Goal: Transaction & Acquisition: Purchase product/service

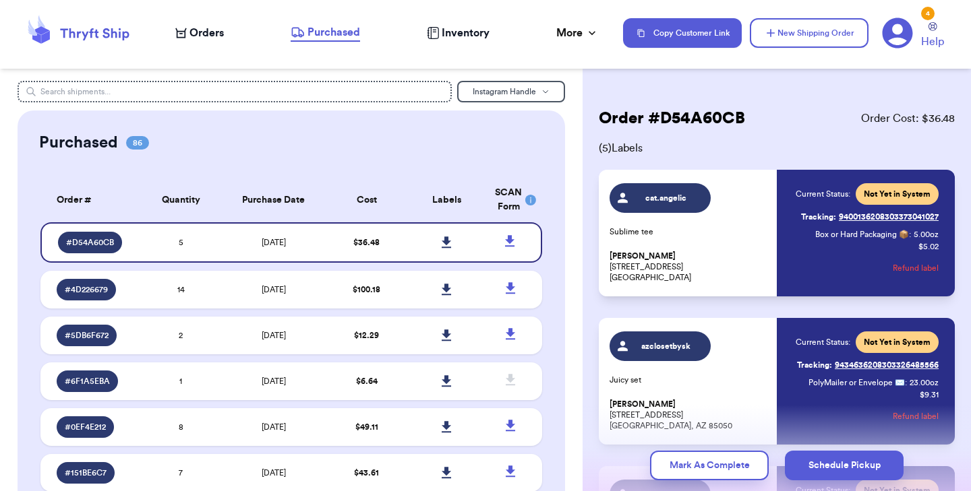
scroll to position [108, 0]
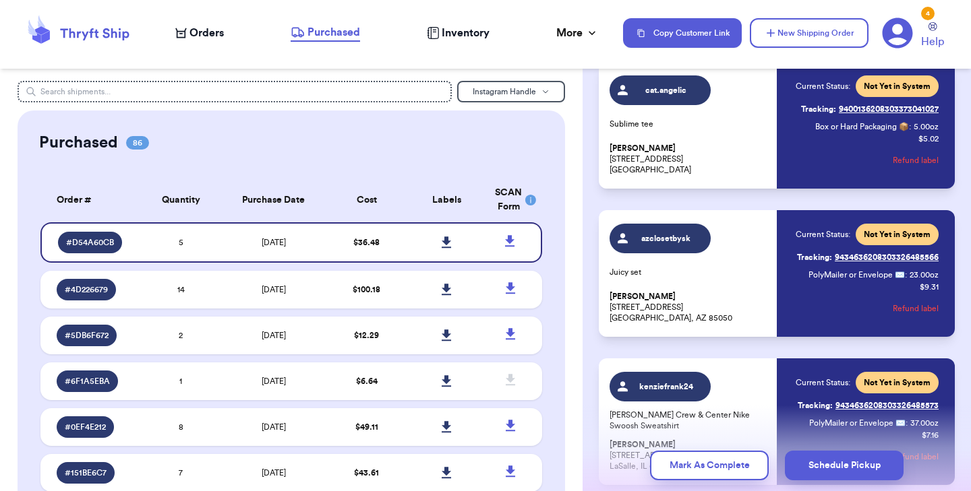
click at [204, 36] on span "Orders" at bounding box center [206, 33] width 34 height 16
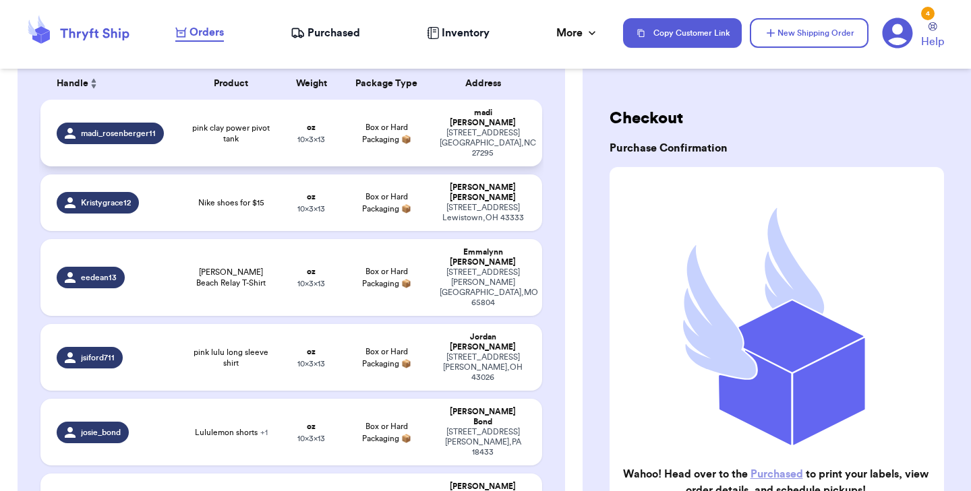
scroll to position [228, 0]
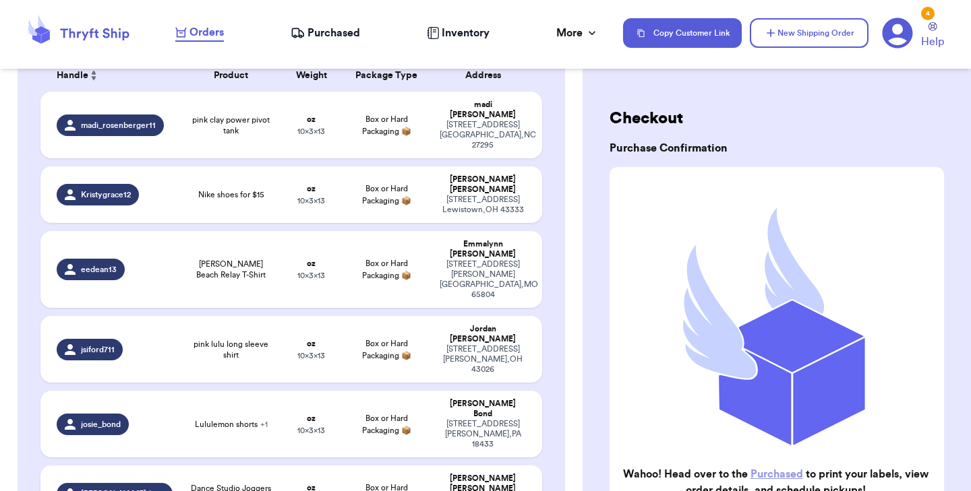
click at [206, 483] on span "Dance Studio Joggers (lulu size 0)" at bounding box center [231, 494] width 84 height 22
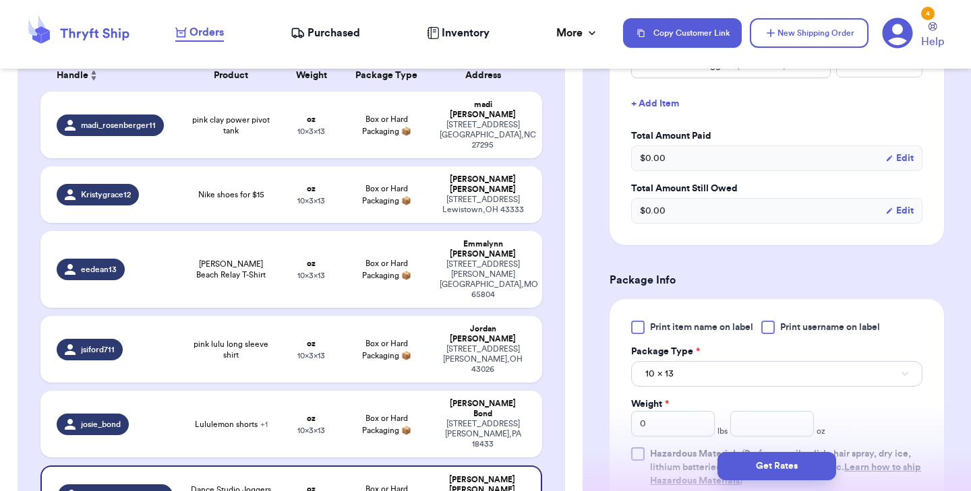
scroll to position [381, 0]
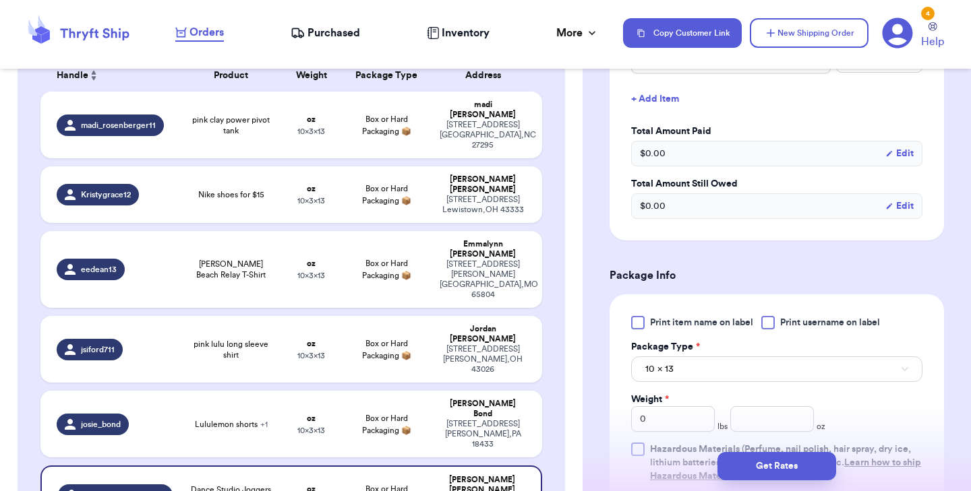
click at [634, 324] on div at bounding box center [637, 322] width 13 height 13
click at [0, 0] on input "Print item name on label" at bounding box center [0, 0] width 0 height 0
click at [761, 420] on input "number" at bounding box center [772, 420] width 84 height 26
type input "9"
click at [762, 465] on button "Get Rates" at bounding box center [776, 466] width 119 height 28
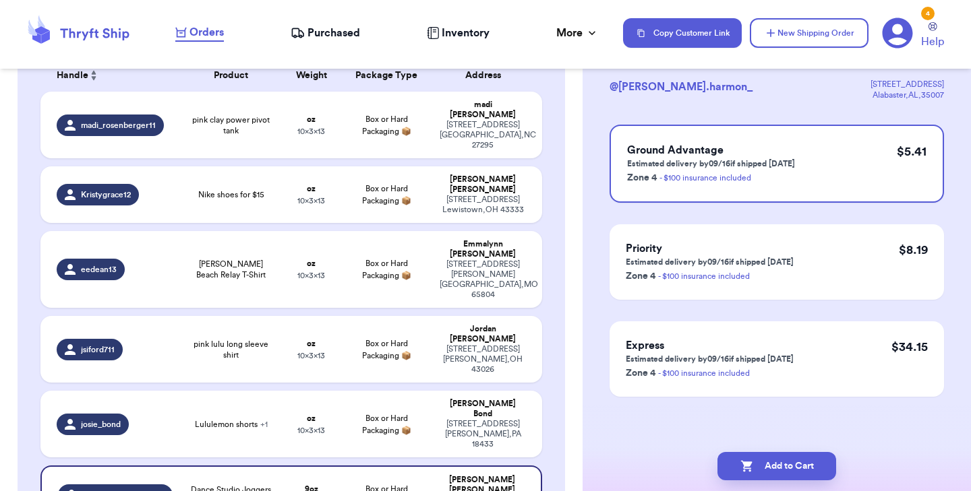
scroll to position [0, 0]
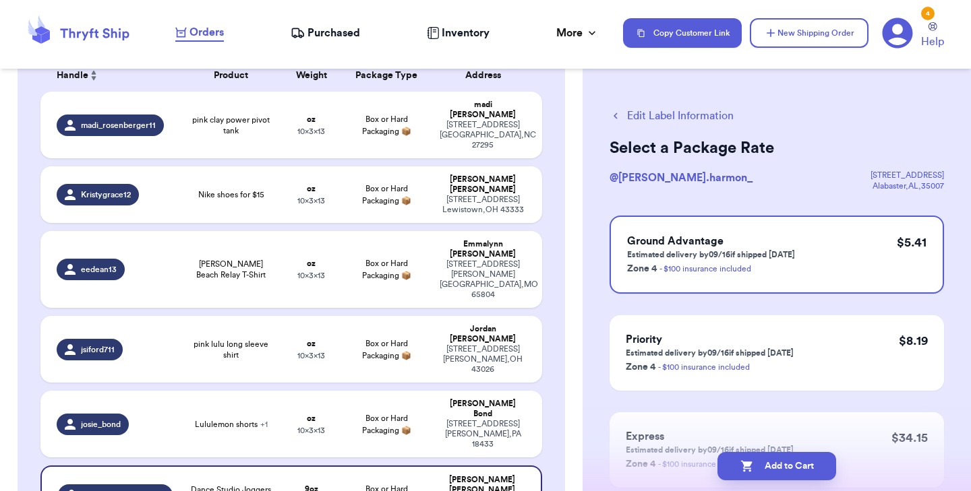
click at [762, 465] on button "Add to Cart" at bounding box center [776, 466] width 119 height 28
checkbox input "true"
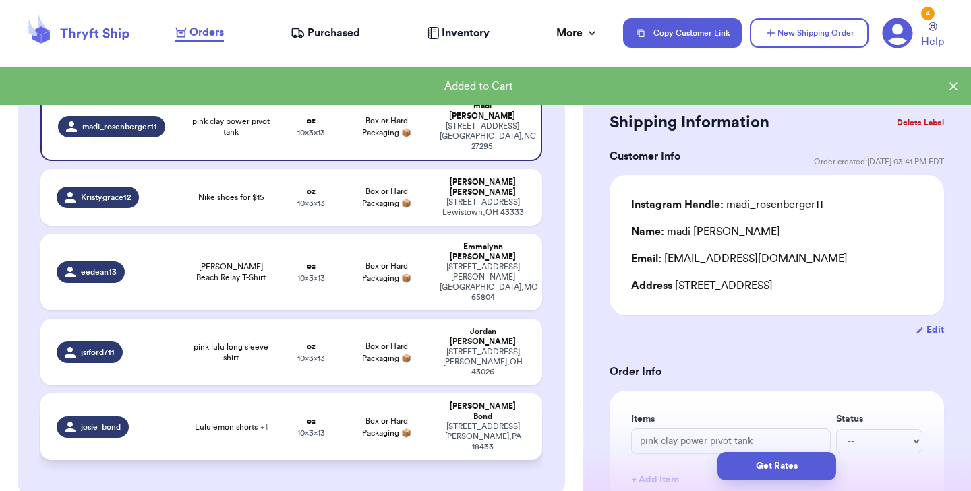
click at [300, 429] on span "10 x 3 x 13" at bounding box center [311, 433] width 28 height 8
type input "Lululemon shorts"
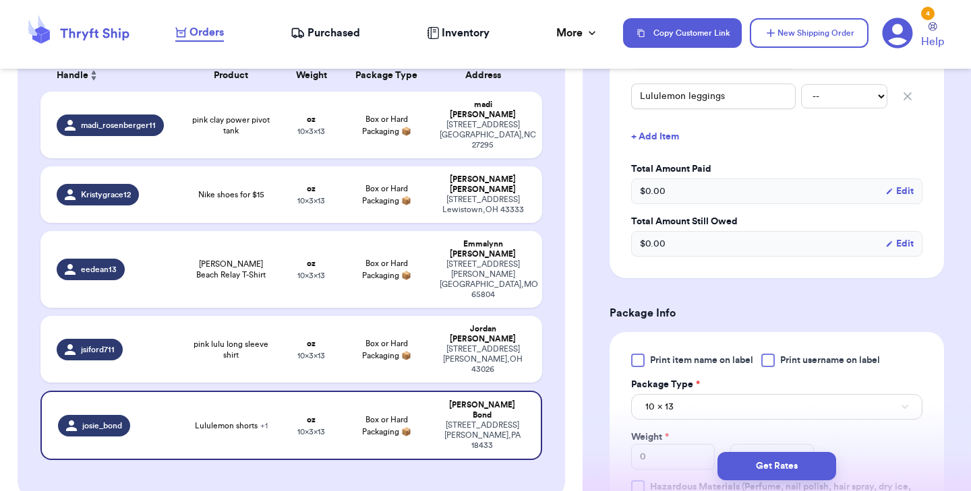
scroll to position [411, 0]
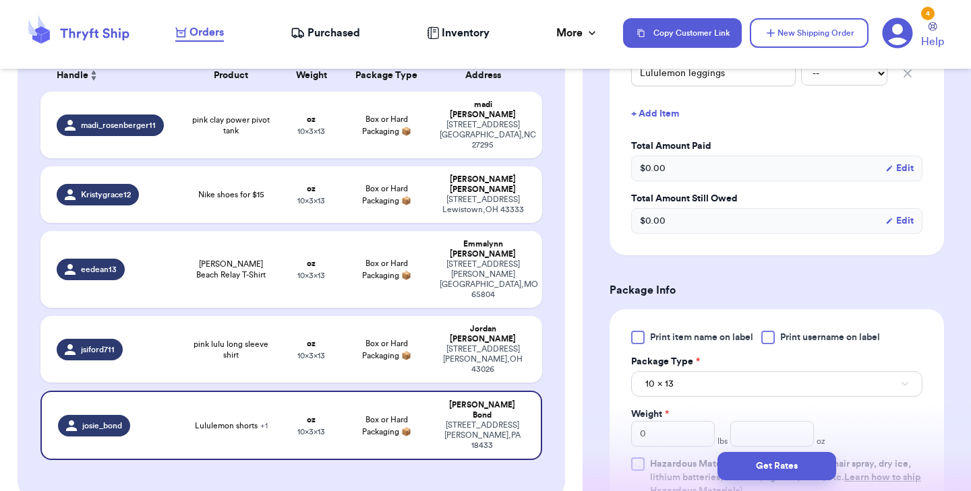
click at [640, 332] on div at bounding box center [637, 337] width 13 height 13
click at [0, 0] on input "Print item name on label" at bounding box center [0, 0] width 0 height 0
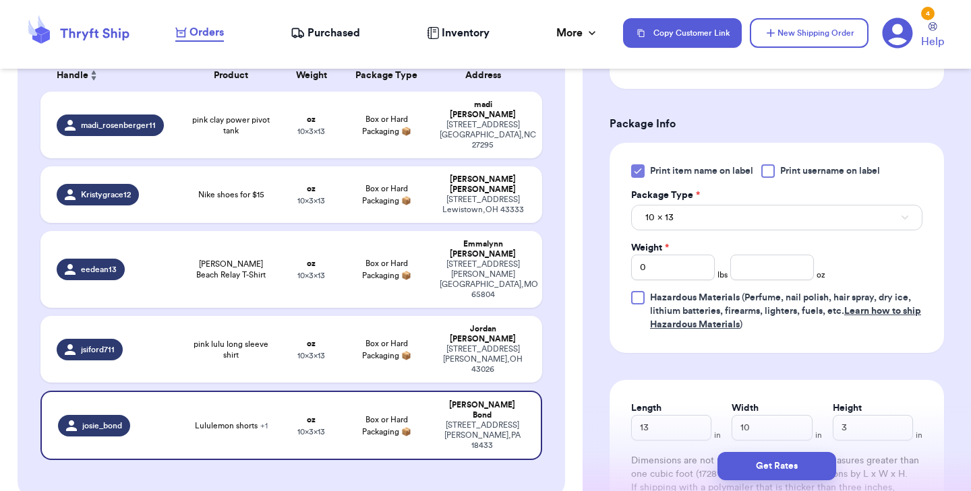
scroll to position [584, 0]
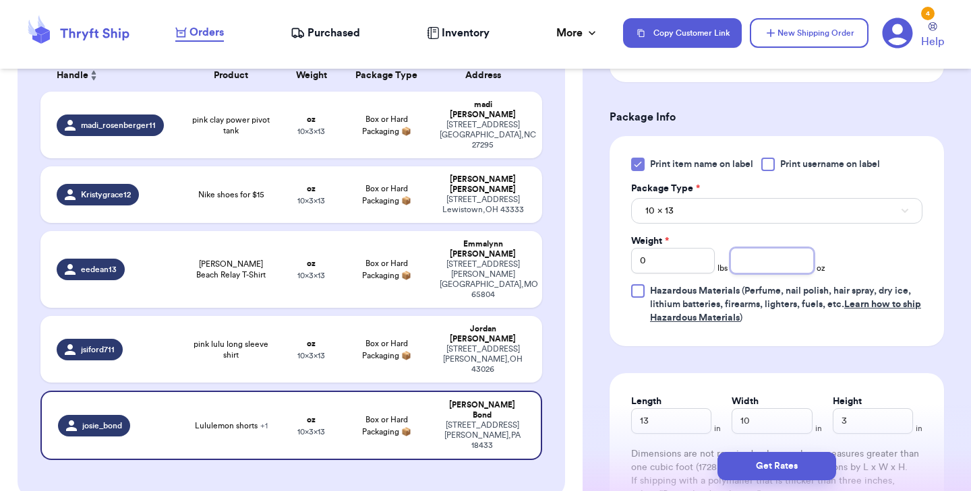
click at [742, 262] on input "number" at bounding box center [772, 261] width 84 height 26
type input "10"
click at [784, 457] on button "Get Rates" at bounding box center [776, 466] width 119 height 28
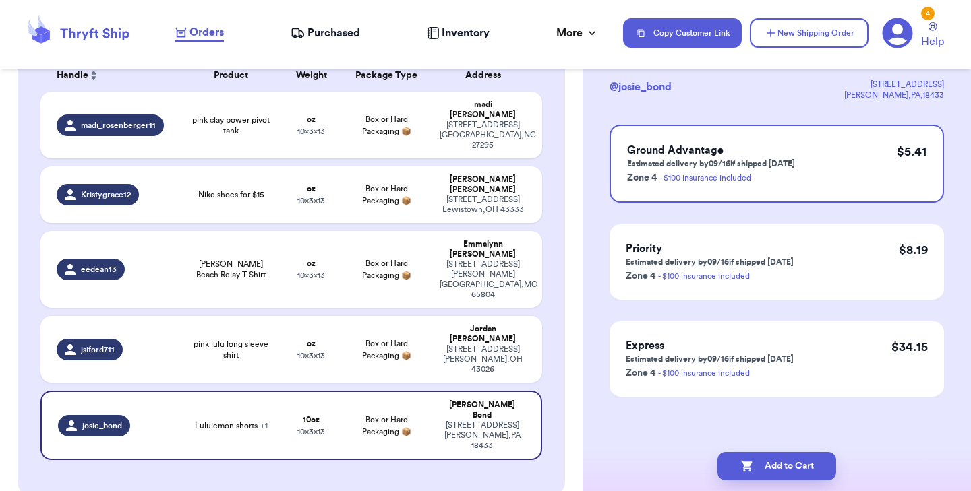
scroll to position [0, 0]
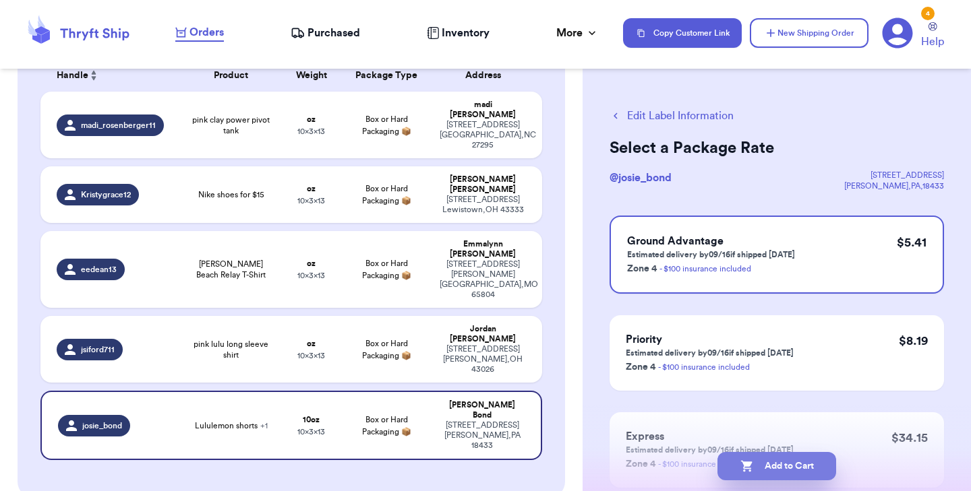
click at [795, 461] on button "Add to Cart" at bounding box center [776, 466] width 119 height 28
checkbox input "true"
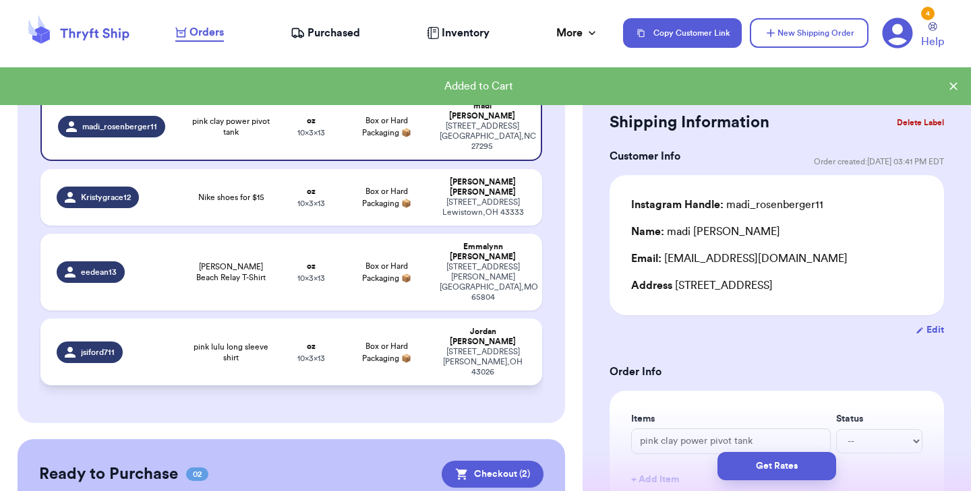
click at [268, 342] on span "pink lulu long sleeve shirt" at bounding box center [231, 353] width 84 height 22
type input "pink lulu long sleeve shirt"
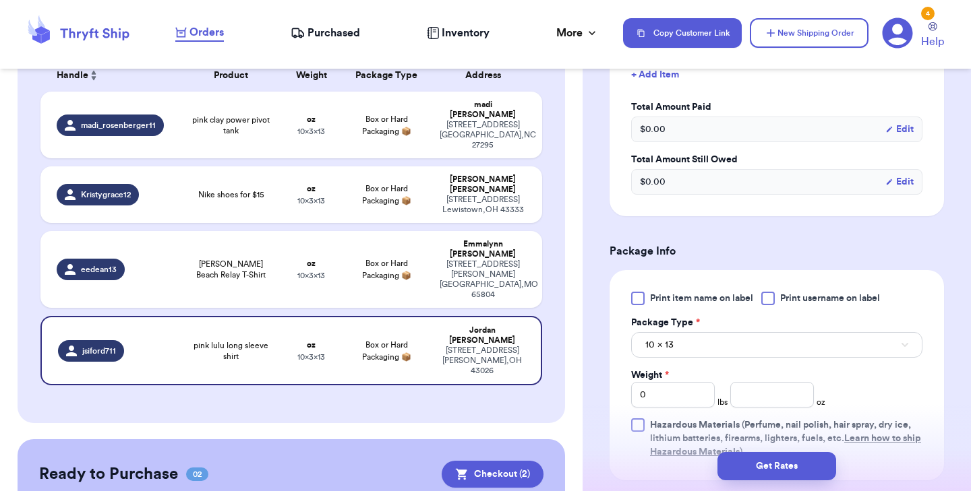
scroll to position [473, 0]
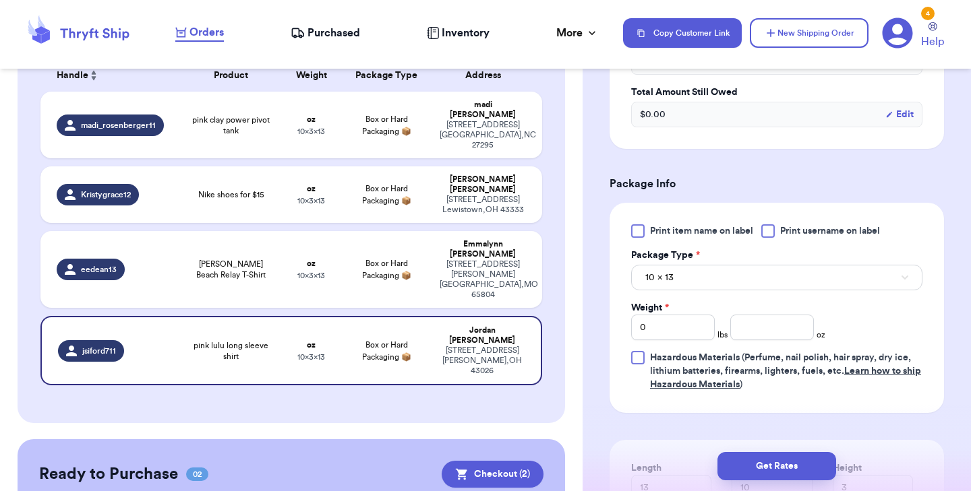
click at [636, 233] on div at bounding box center [637, 231] width 13 height 13
click at [0, 0] on input "Print item name on label" at bounding box center [0, 0] width 0 height 0
click at [749, 327] on input "number" at bounding box center [772, 328] width 84 height 26
type input "7"
click at [746, 460] on button "Get Rates" at bounding box center [776, 466] width 119 height 28
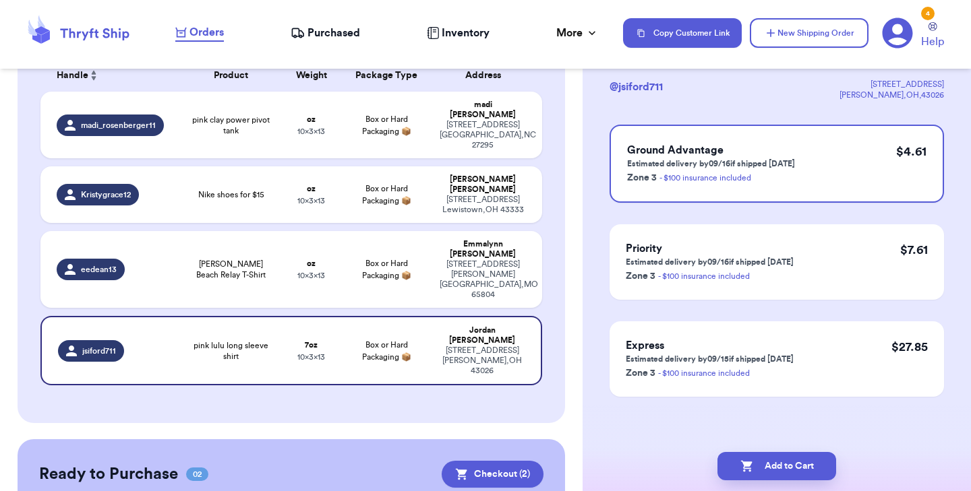
scroll to position [0, 0]
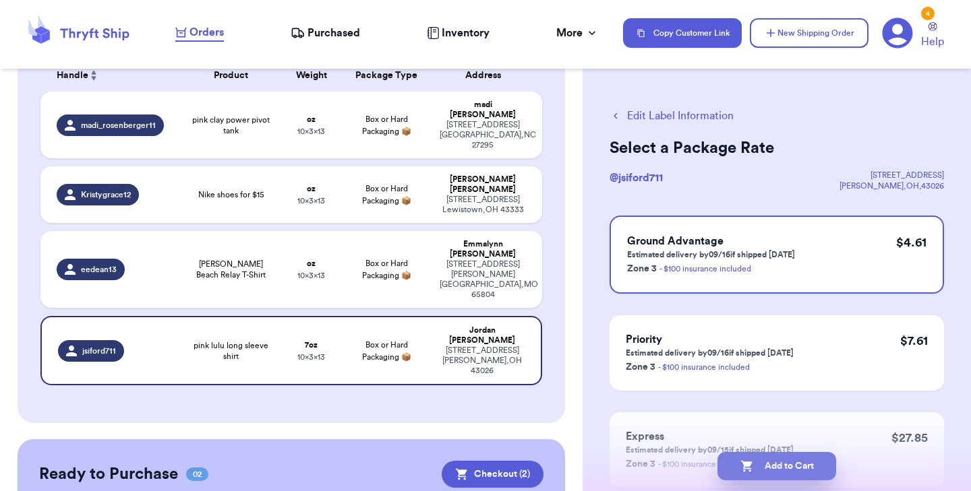
click at [765, 464] on button "Add to Cart" at bounding box center [776, 466] width 119 height 28
checkbox input "true"
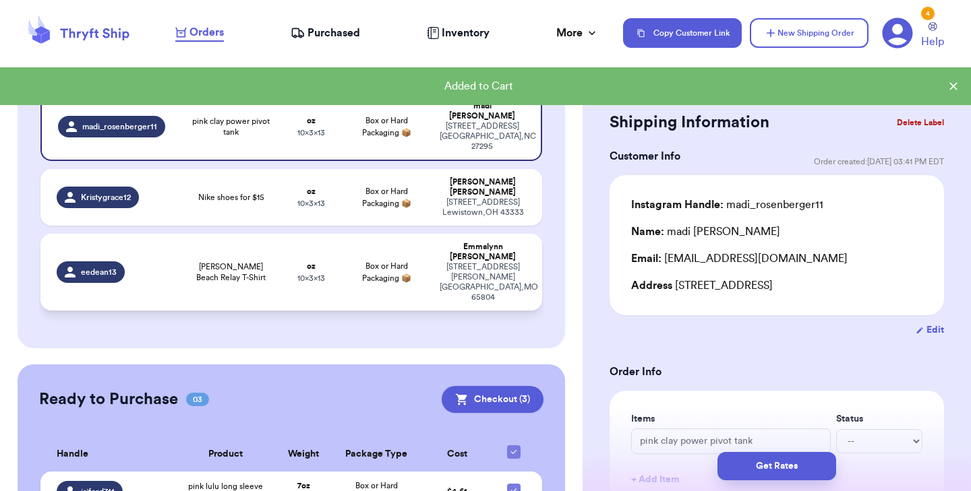
click at [171, 262] on div "eedean13" at bounding box center [115, 273] width 116 height 22
type input "[PERSON_NAME] Beach Relay T-Shirt"
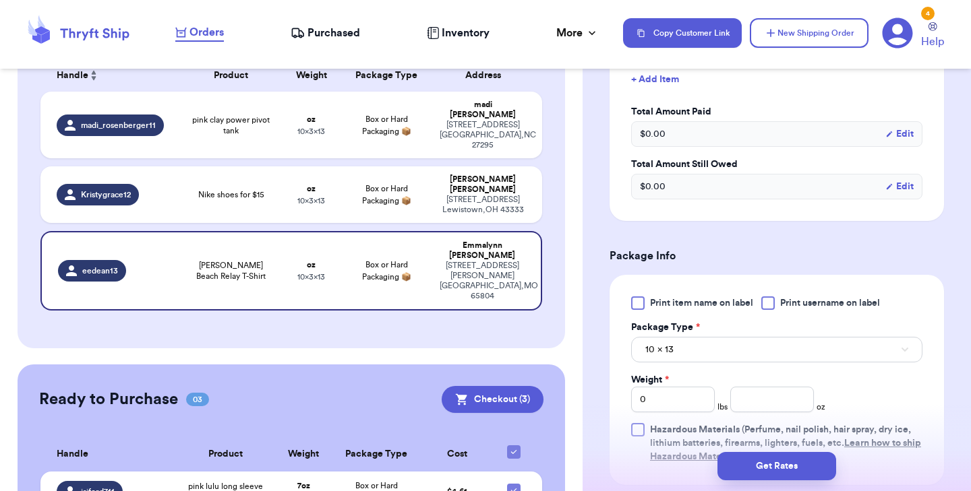
scroll to position [423, 0]
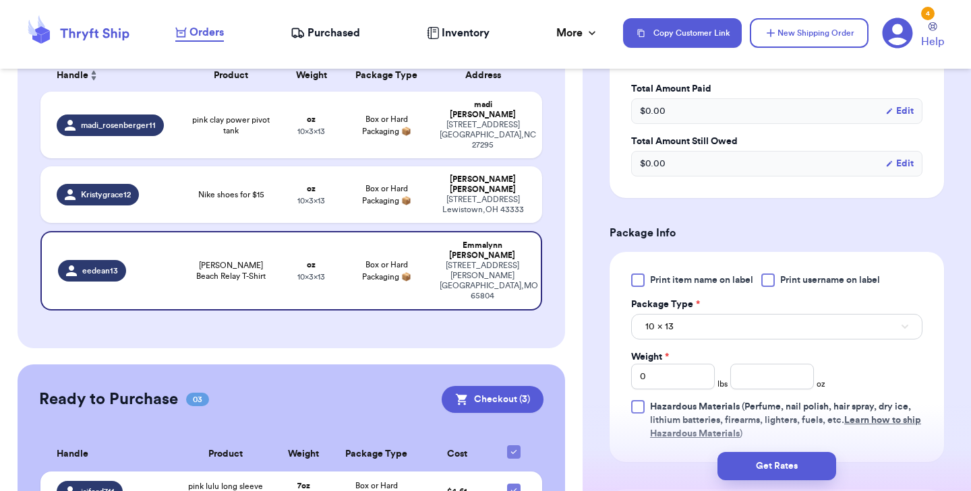
click at [638, 279] on div at bounding box center [637, 280] width 13 height 13
click at [0, 0] on input "Print item name on label" at bounding box center [0, 0] width 0 height 0
click at [759, 376] on input "number" at bounding box center [772, 377] width 84 height 26
type input "10"
click at [754, 463] on button "Get Rates" at bounding box center [776, 466] width 119 height 28
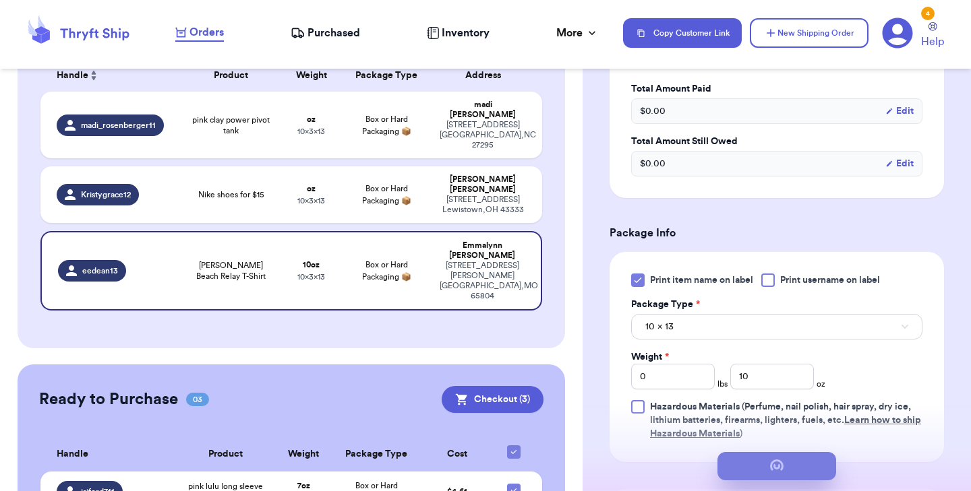
scroll to position [0, 0]
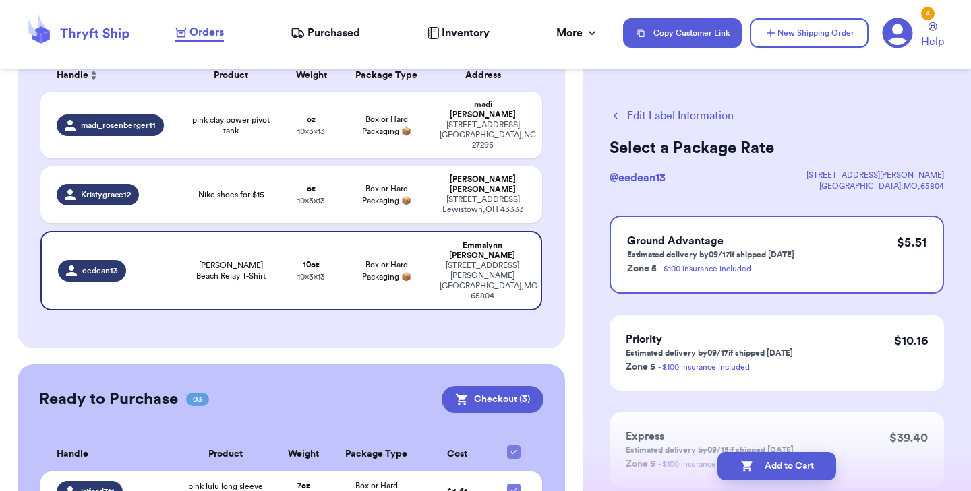
click at [754, 463] on button "Add to Cart" at bounding box center [776, 466] width 119 height 28
checkbox input "true"
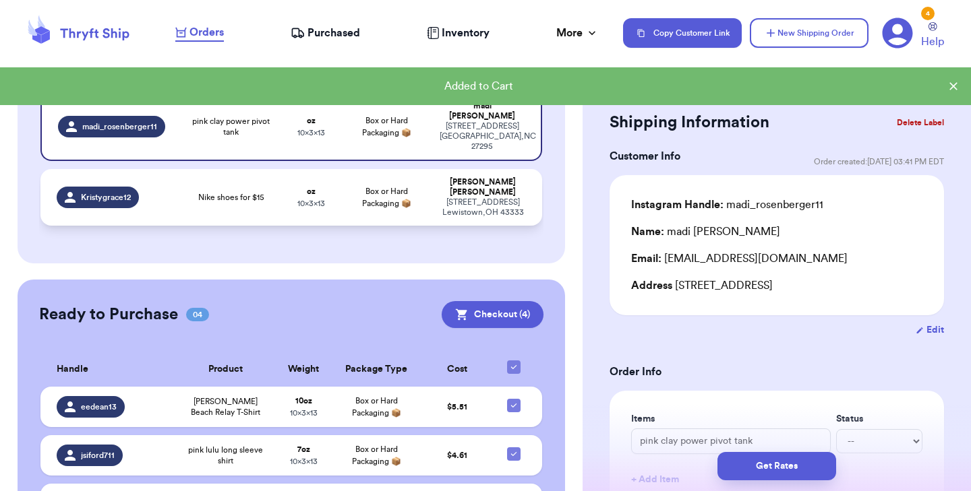
click at [278, 173] on td "Nike shoes for $15" at bounding box center [231, 197] width 100 height 57
type input "Nike shoes for $15"
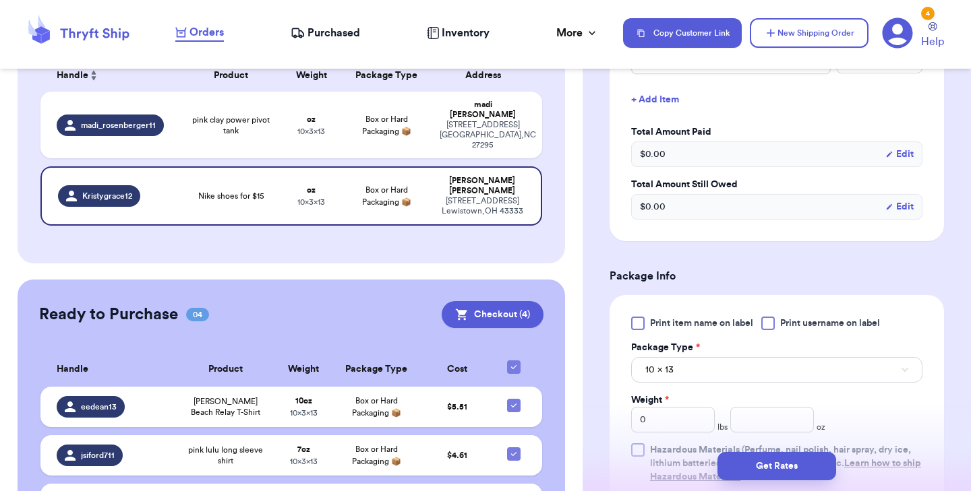
scroll to position [399, 0]
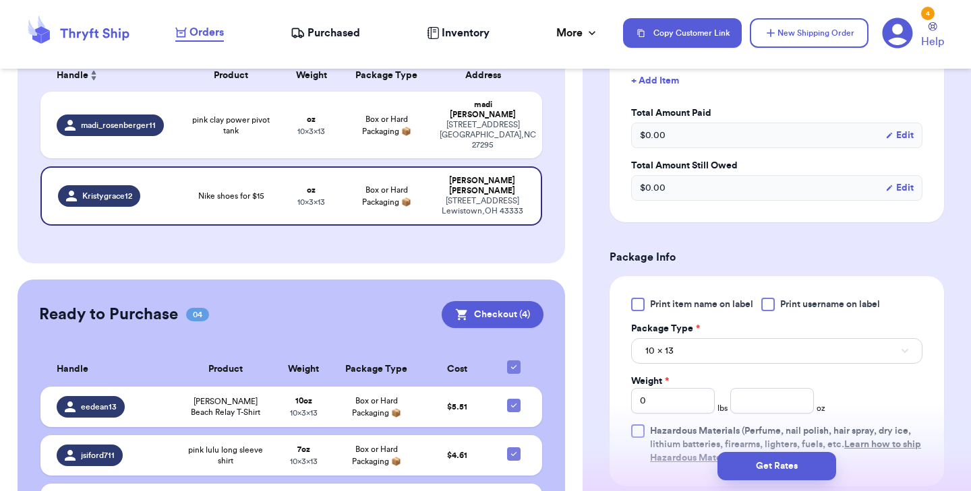
click at [636, 306] on div at bounding box center [637, 304] width 13 height 13
click at [0, 0] on input "Print item name on label" at bounding box center [0, 0] width 0 height 0
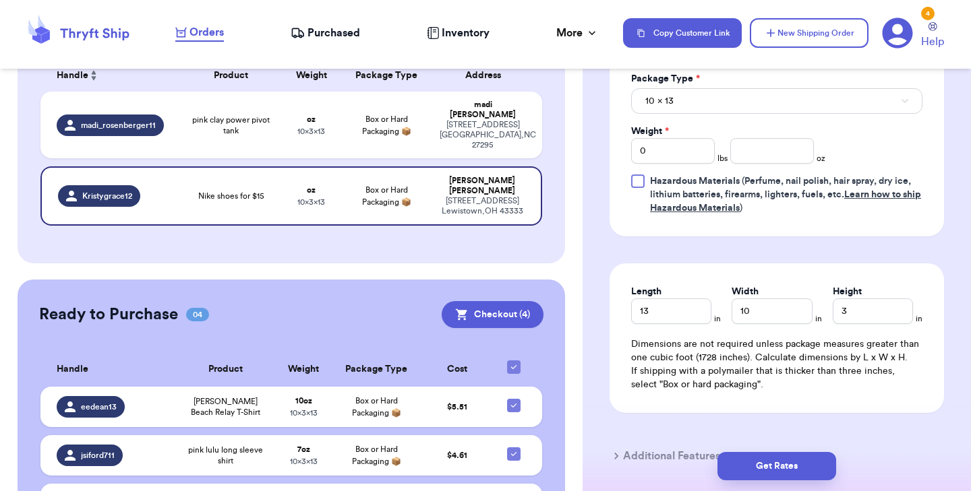
scroll to position [654, 0]
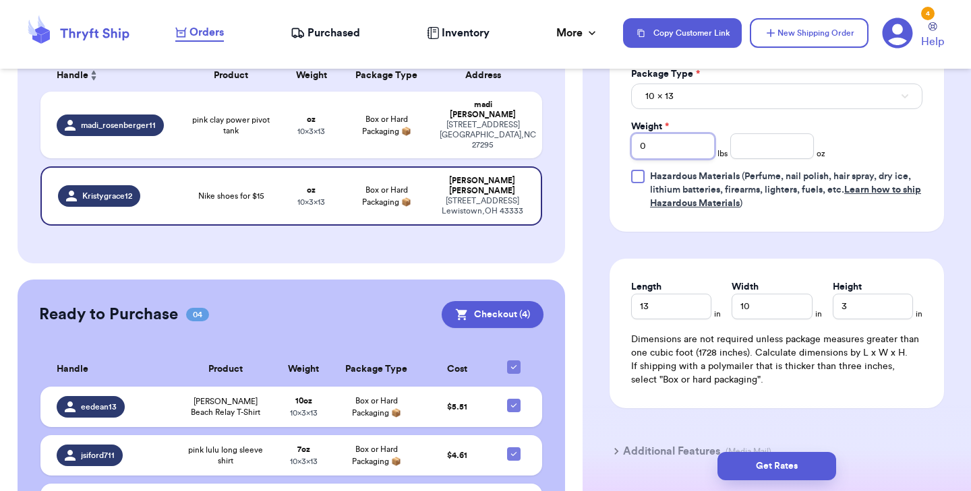
click at [667, 148] on input "0" at bounding box center [673, 146] width 84 height 26
type input "1"
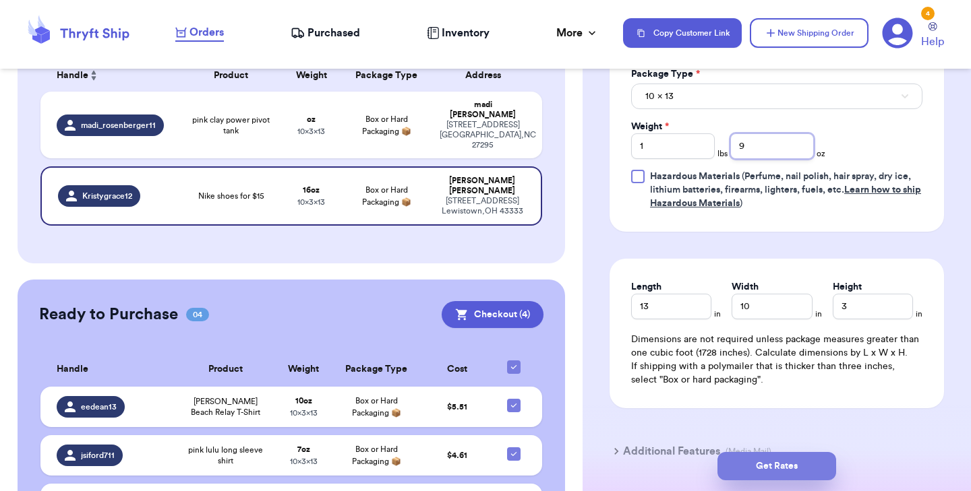
type input "9"
click at [796, 462] on button "Get Rates" at bounding box center [776, 466] width 119 height 28
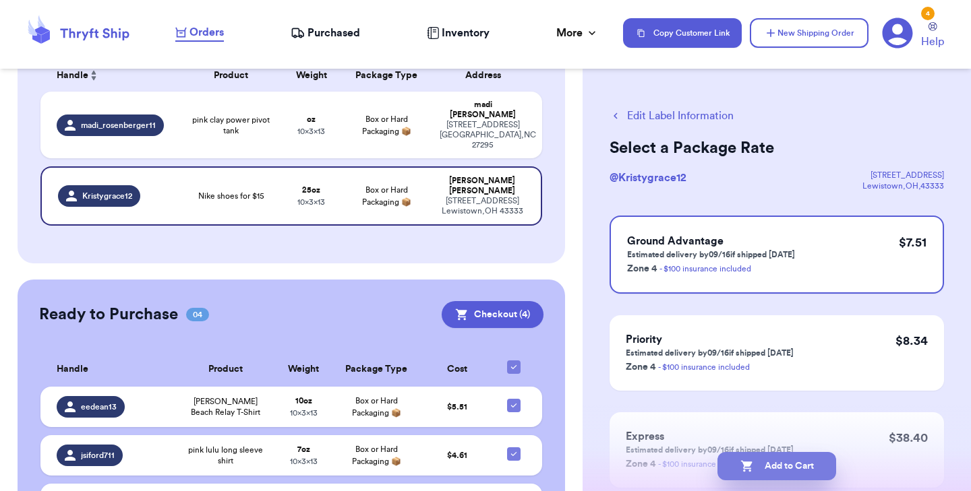
click at [790, 464] on button "Add to Cart" at bounding box center [776, 466] width 119 height 28
checkbox input "true"
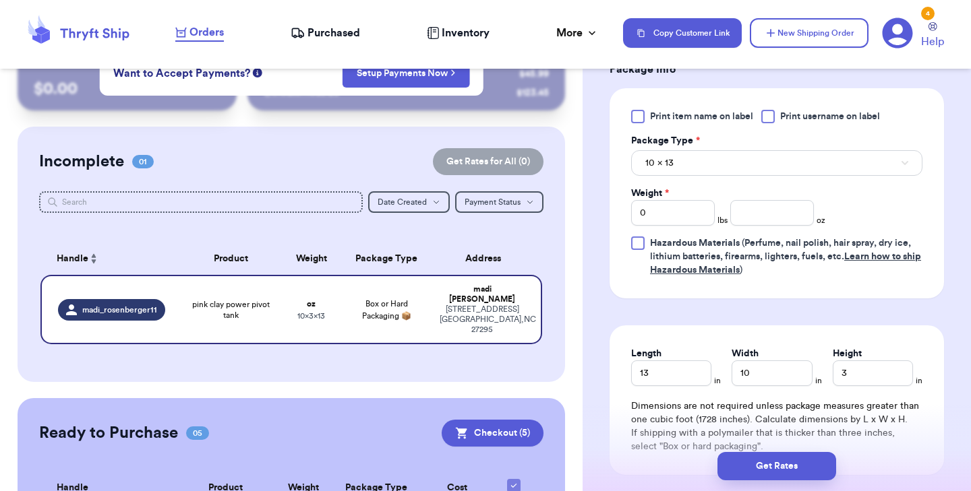
scroll to position [589, 0]
click at [791, 214] on input "number" at bounding box center [772, 212] width 84 height 26
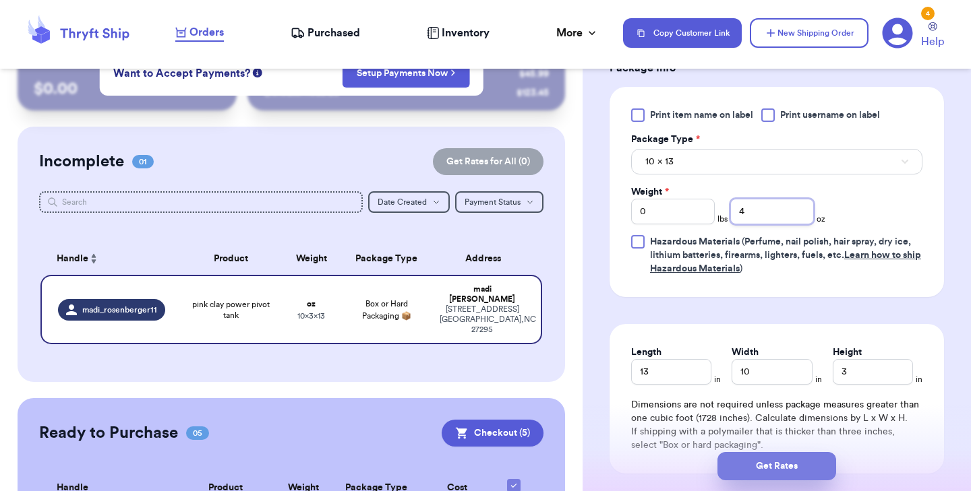
type input "4"
click at [765, 465] on button "Get Rates" at bounding box center [776, 466] width 119 height 28
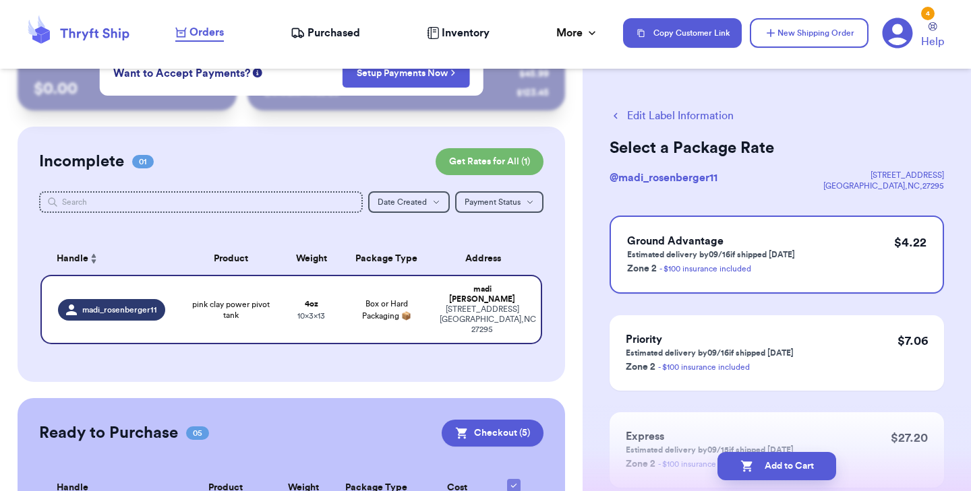
click at [765, 465] on button "Add to Cart" at bounding box center [776, 466] width 119 height 28
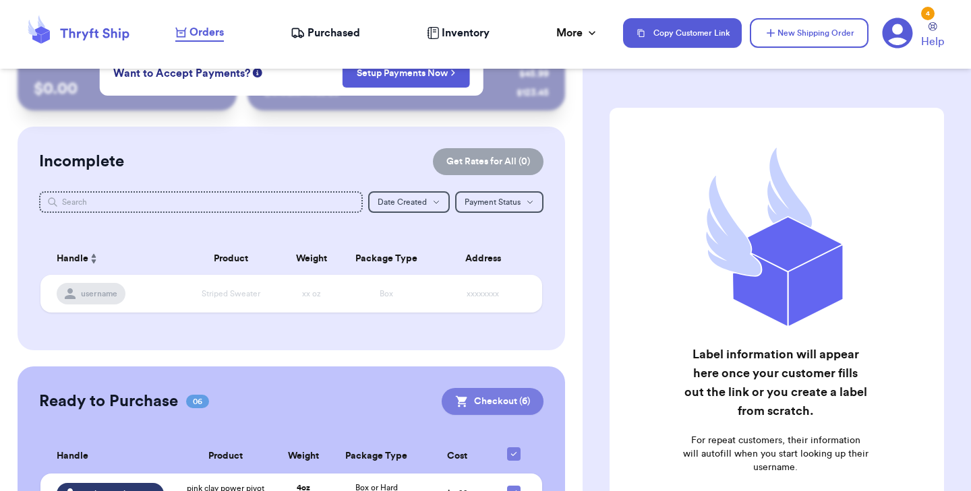
click at [477, 406] on button "Checkout ( 6 )" at bounding box center [493, 401] width 102 height 27
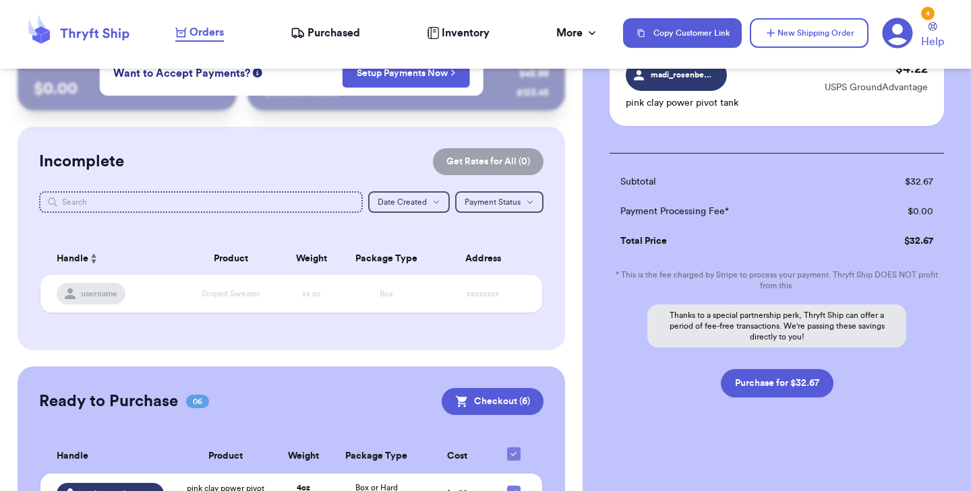
scroll to position [593, 0]
click at [742, 384] on button "Purchase for $32.67" at bounding box center [777, 383] width 113 height 28
checkbox input "false"
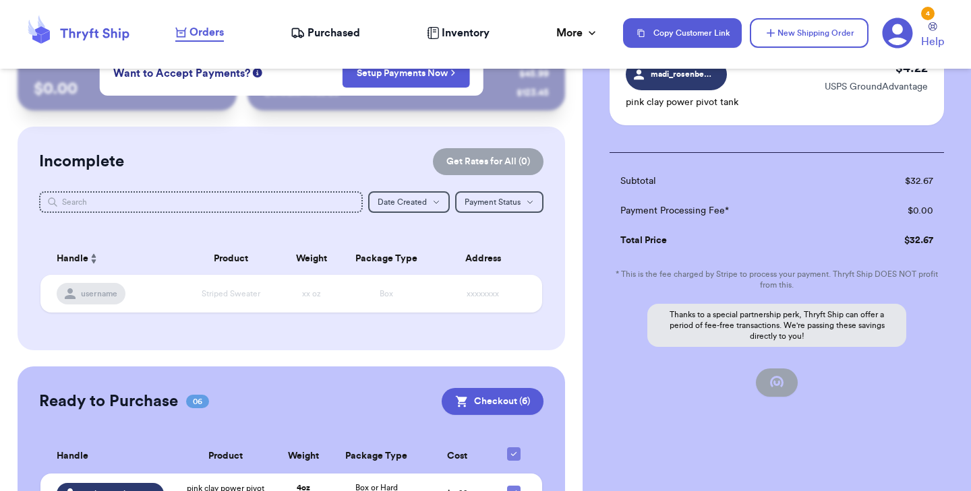
checkbox input "false"
checkbox input "true"
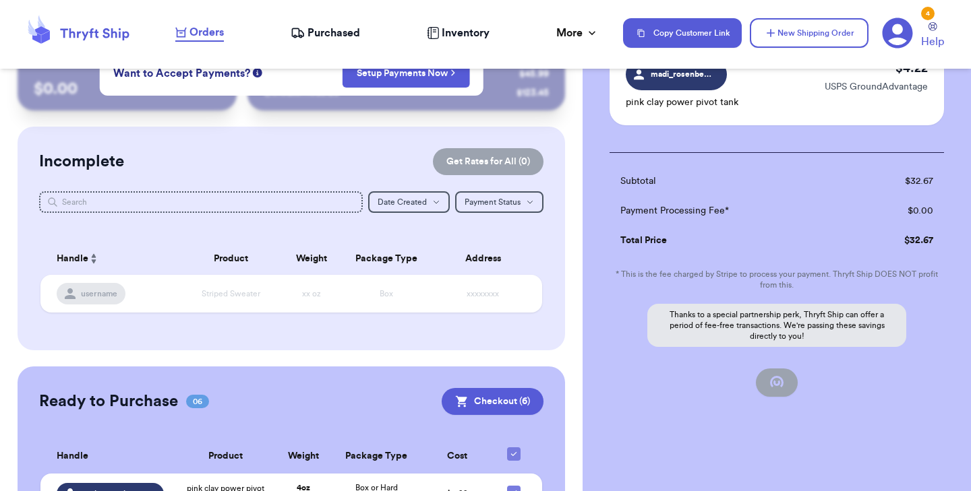
scroll to position [167, 0]
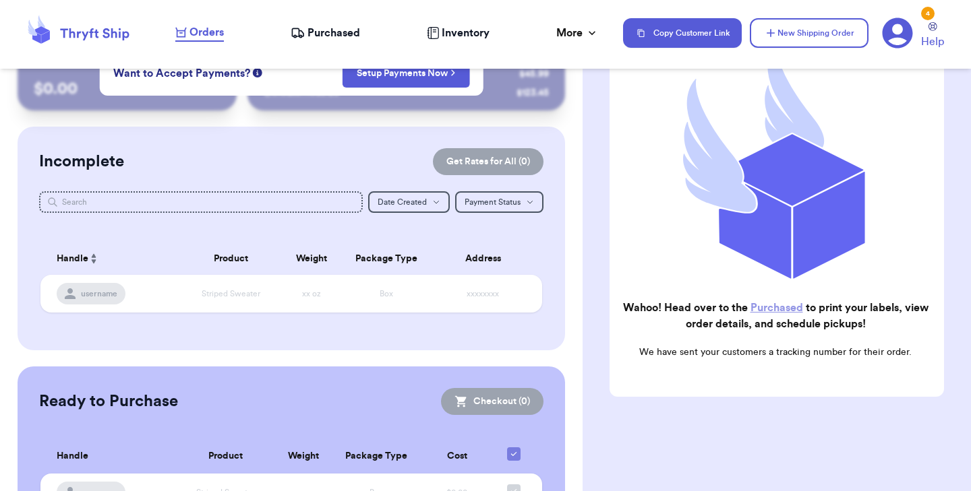
click at [758, 315] on h2 "Wahoo! Head over to the Purchased to print your labels, view order details, and…" at bounding box center [775, 316] width 310 height 32
click at [761, 307] on link "Purchased" at bounding box center [776, 308] width 53 height 11
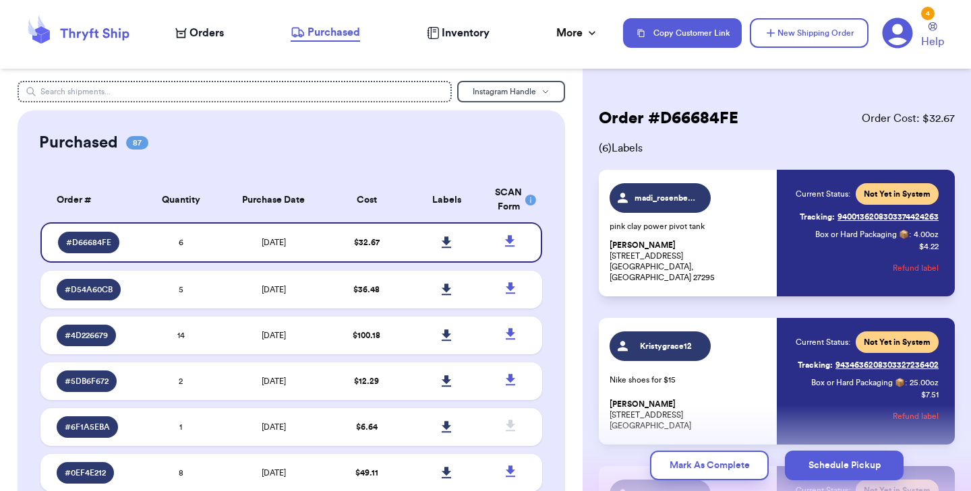
click at [447, 240] on icon at bounding box center [446, 242] width 9 height 11
